Goal: Information Seeking & Learning: Find specific page/section

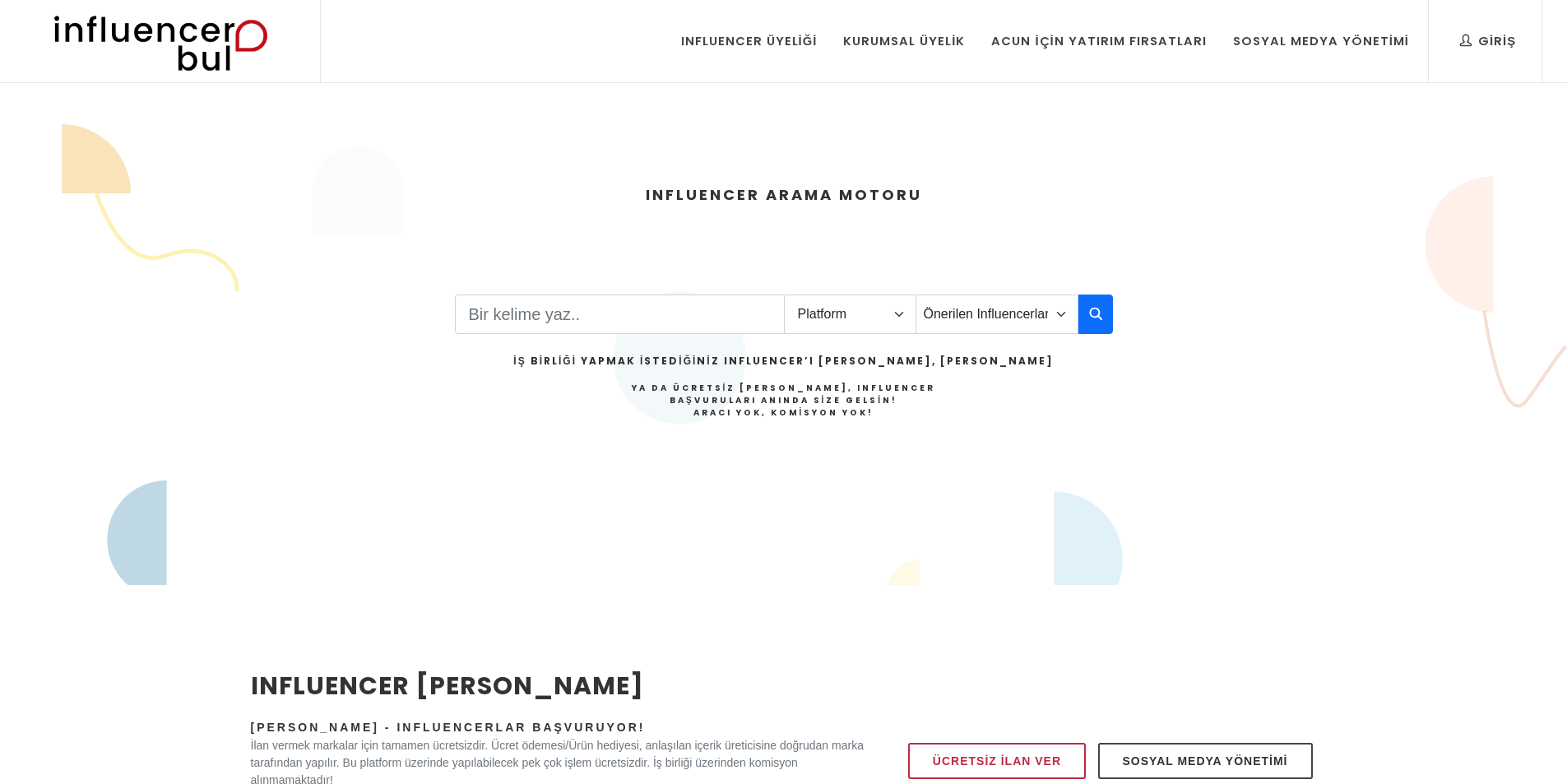
select select "2"
click at [784, 294] on select "Platform Instagram Facebook Youtube Tiktok Twitter Twitch" at bounding box center [850, 314] width 133 height 39
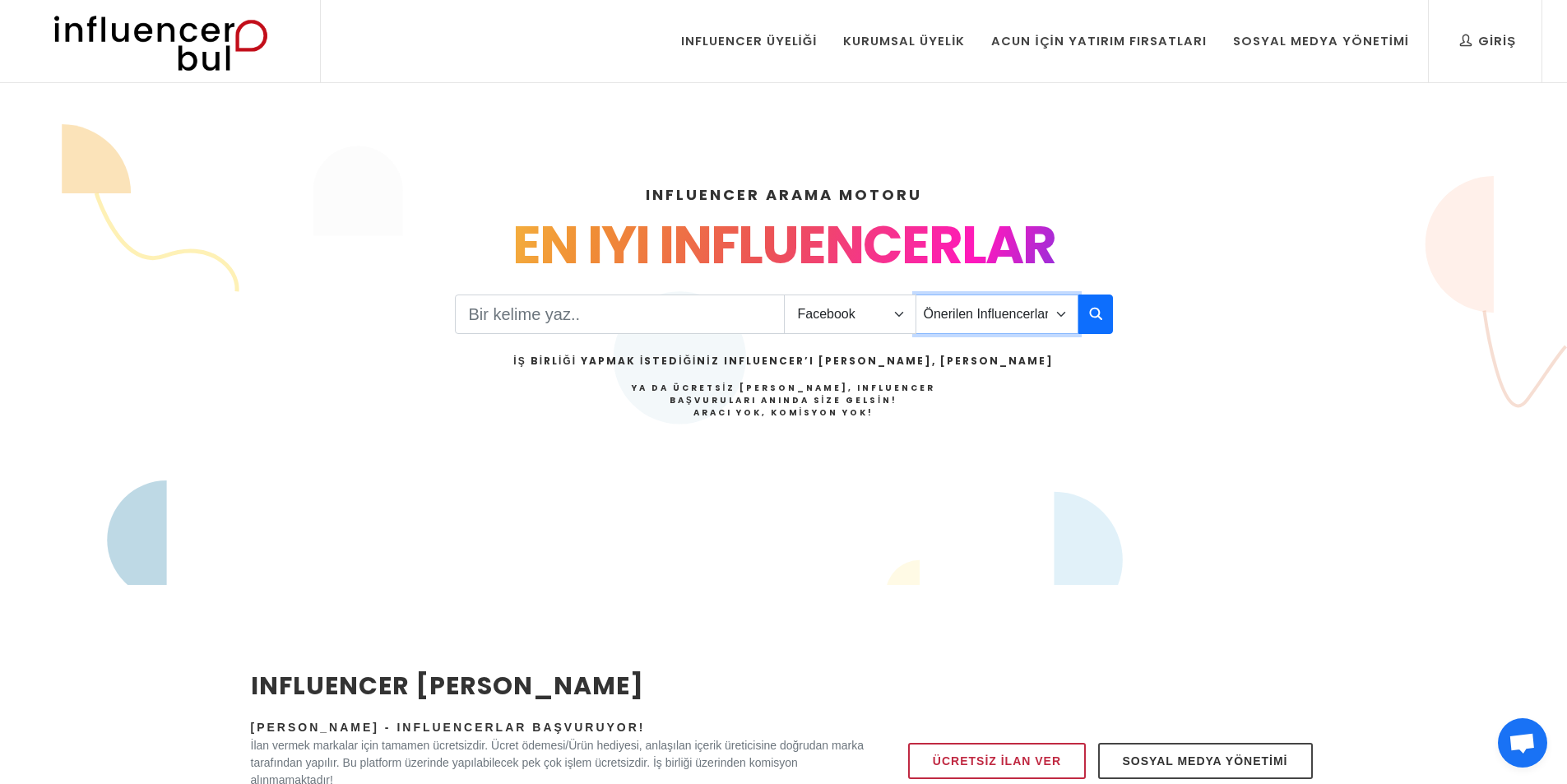
click at [938, 319] on select "Önerilen Influencerlar Aile & Çocuk & Ebeveyn Alışveriş & Giyim & Aksesuar Arab…" at bounding box center [996, 314] width 163 height 39
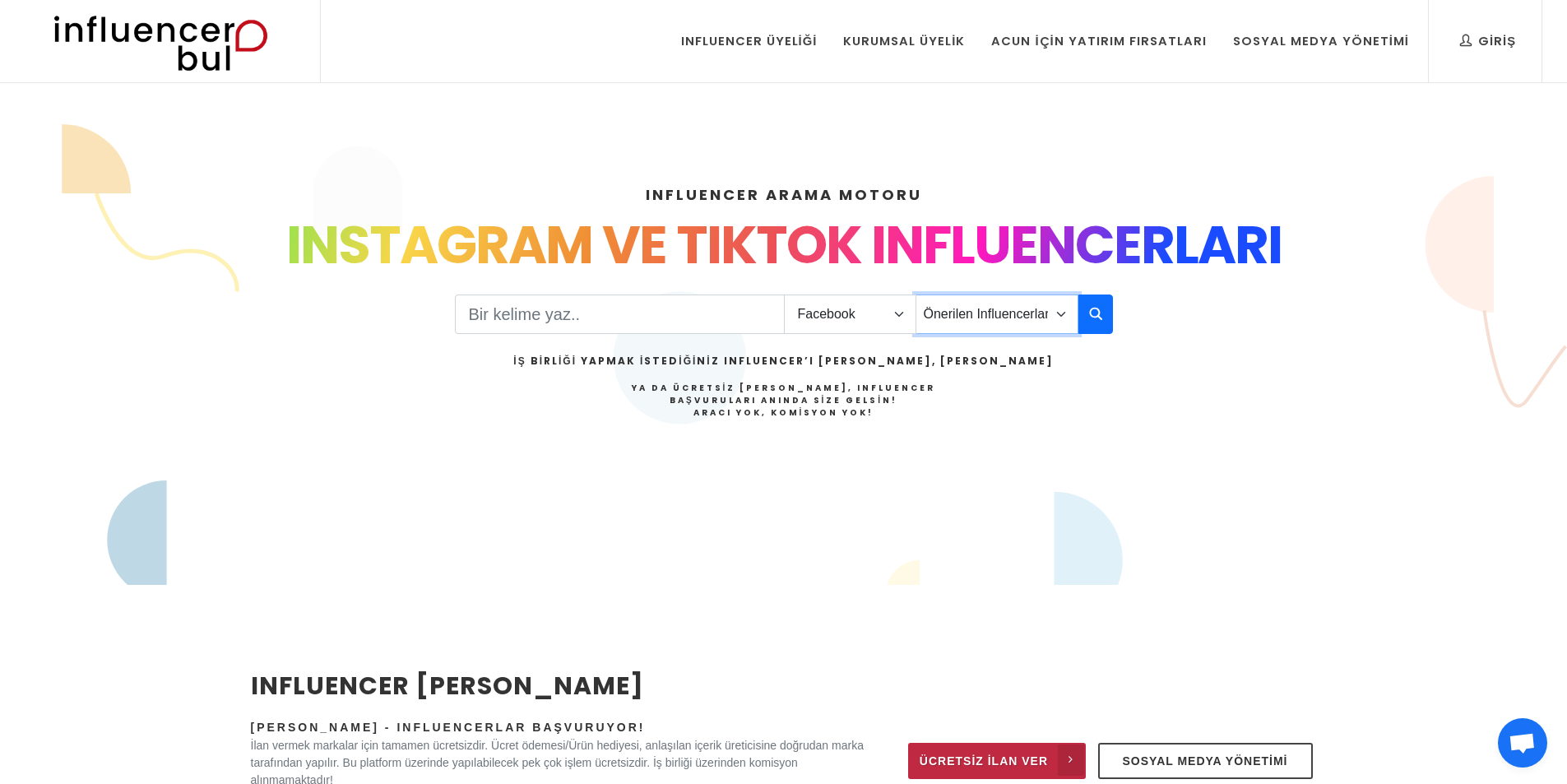
select select "33"
click at [915, 294] on select "Önerilen Influencerlar Aile & Çocuk & Ebeveyn Alışveriş & Giyim & Aksesuar Arab…" at bounding box center [996, 314] width 163 height 39
click at [647, 315] on input "Search" at bounding box center [620, 314] width 330 height 39
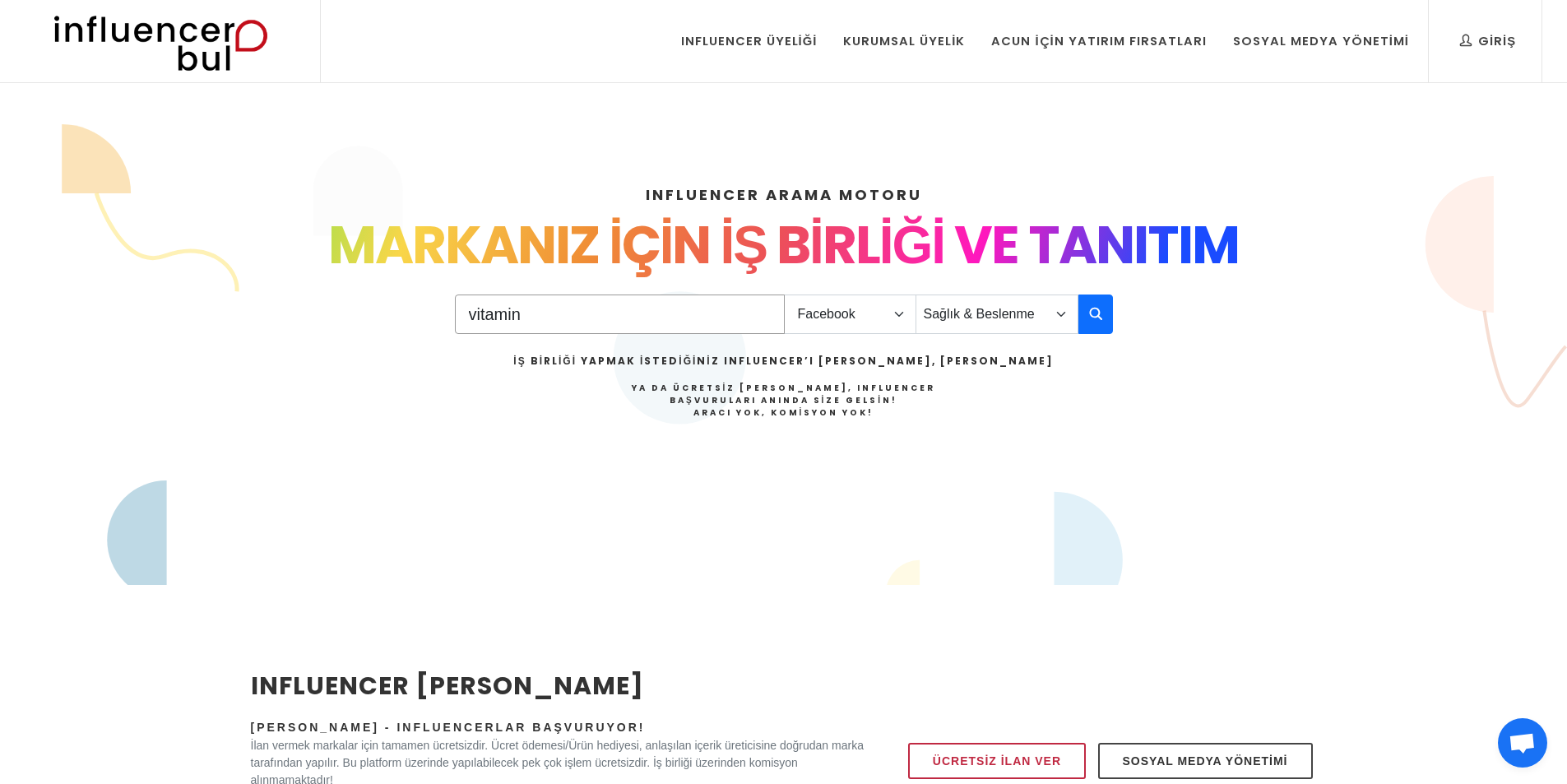
type input "vitamin"
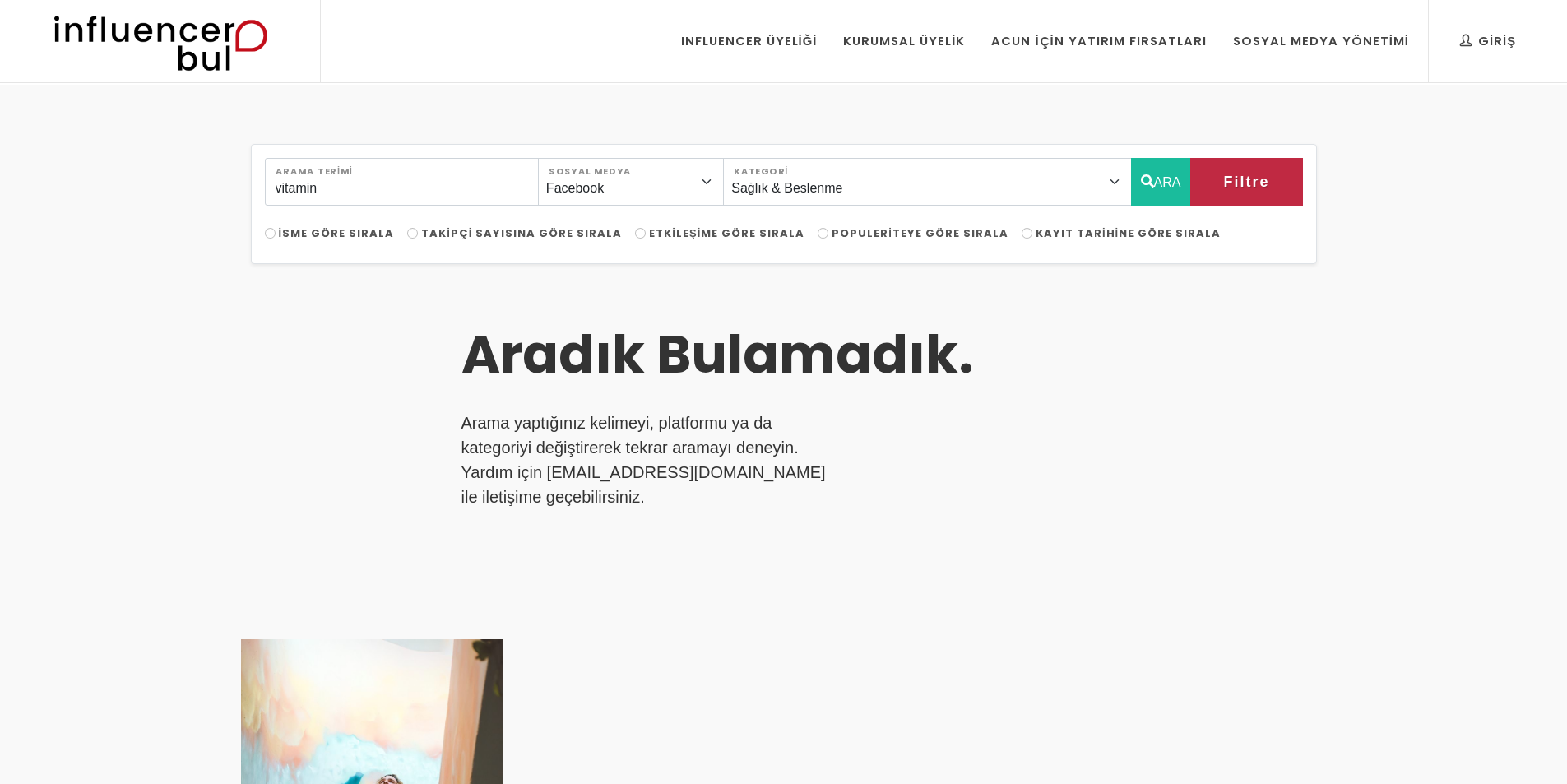
select select "33"
click at [896, 233] on span "Populeriteye Göre Sırala" at bounding box center [920, 233] width 177 height 16
click at [828, 233] on input "Populeriteye Göre Sırala" at bounding box center [823, 233] width 11 height 11
radio input "true"
click at [375, 201] on input "vitamin" at bounding box center [402, 181] width 274 height 47
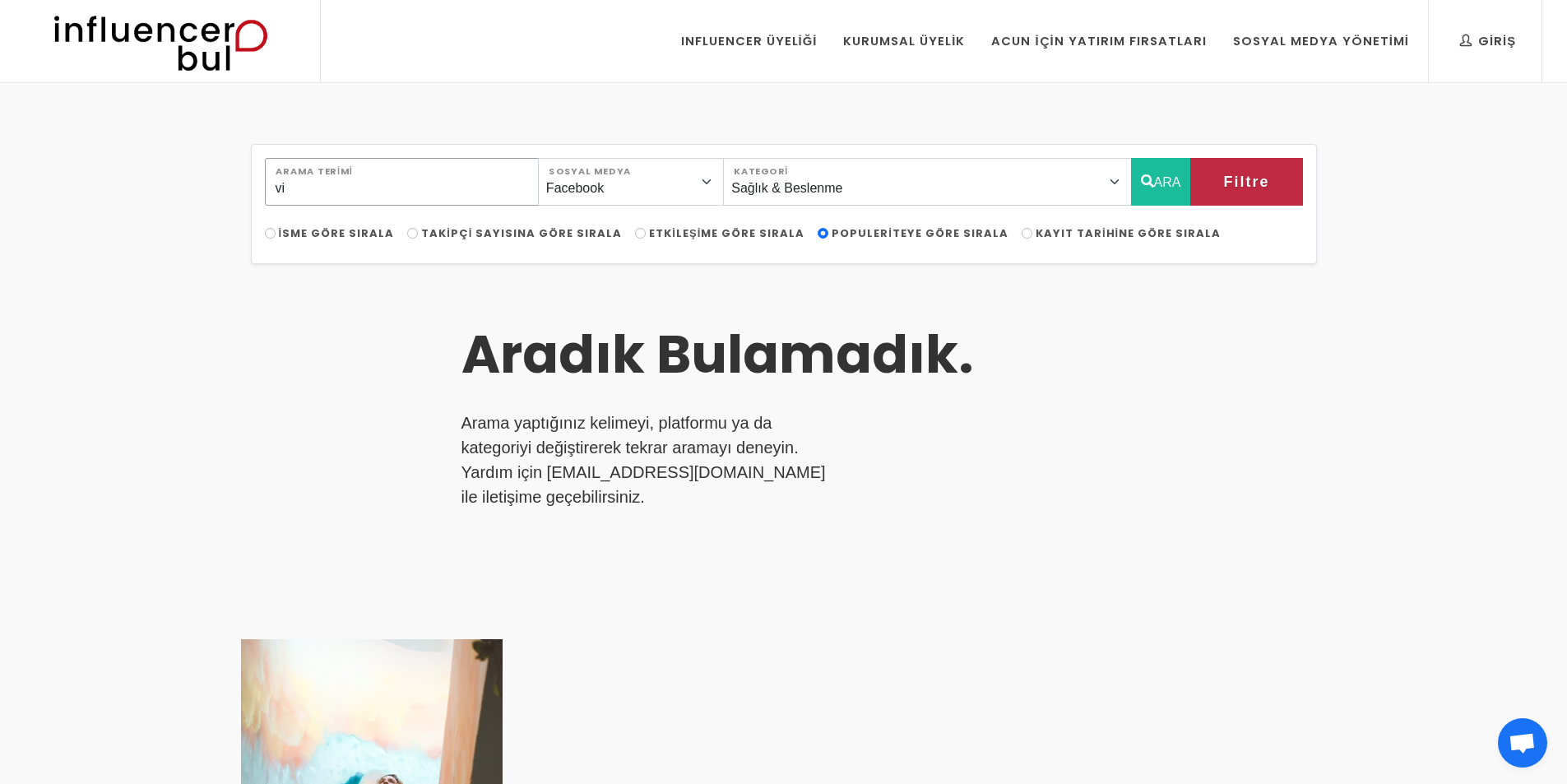
type input "v"
type input "bitkisel"
click at [1141, 202] on button "ARA" at bounding box center [1161, 181] width 60 height 47
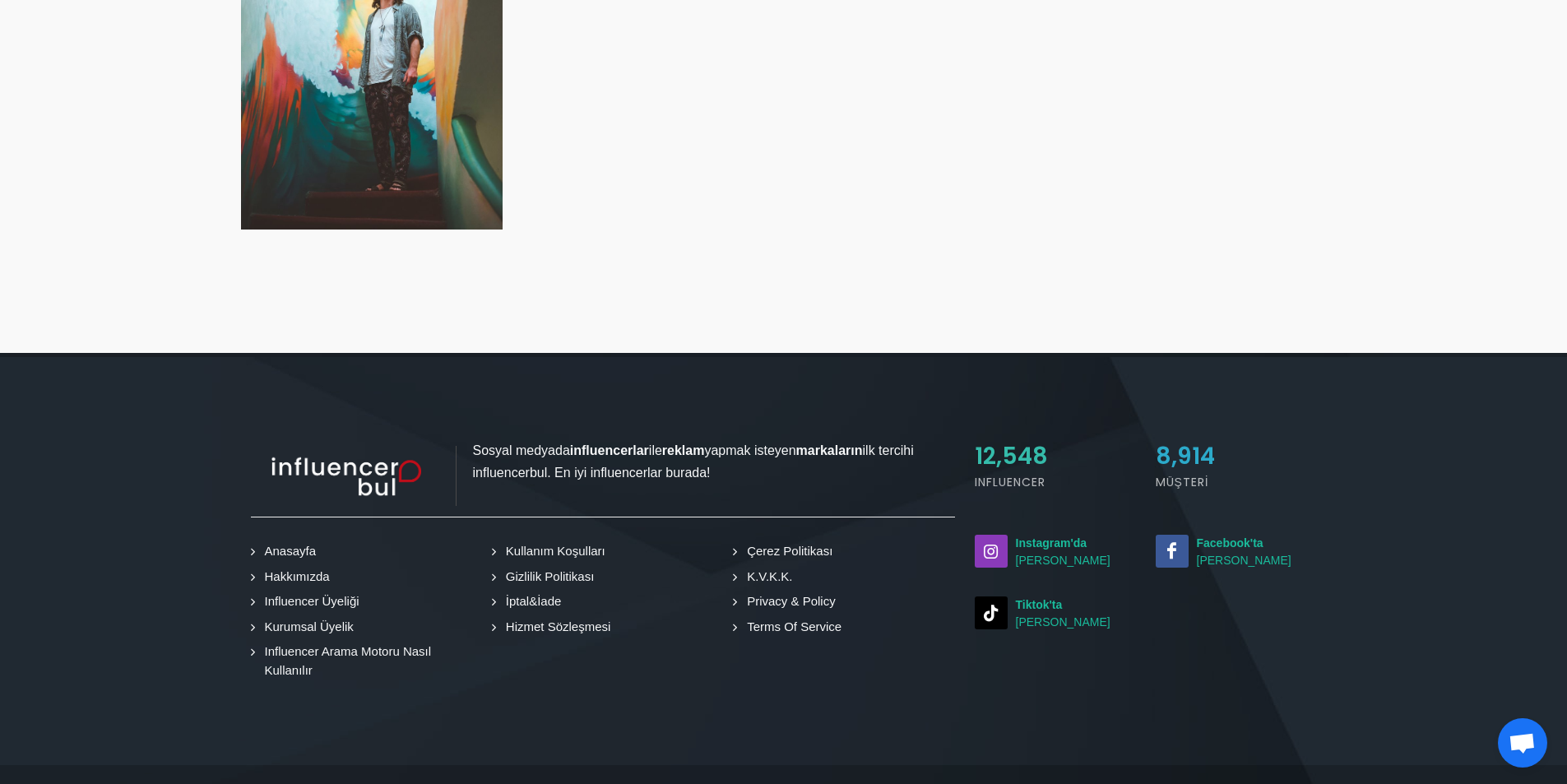
scroll to position [636, 0]
